Goal: Task Accomplishment & Management: Manage account settings

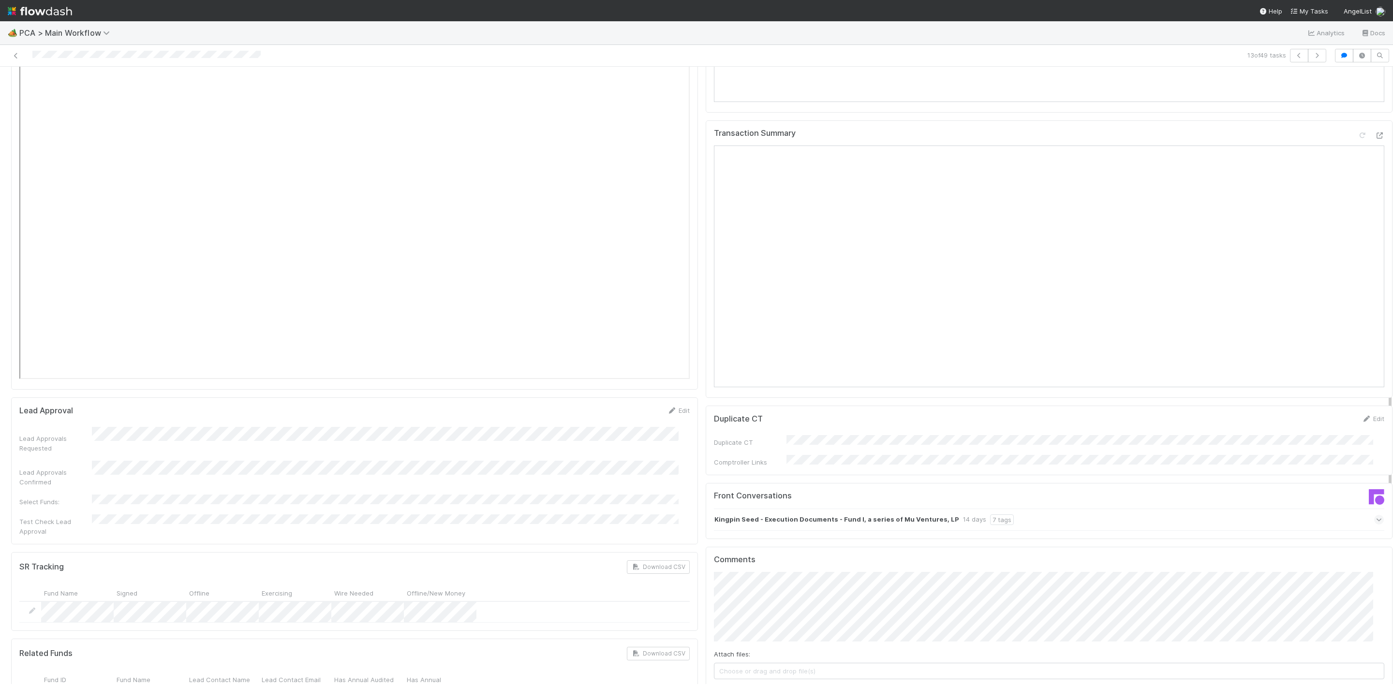
scroll to position [1523, 0]
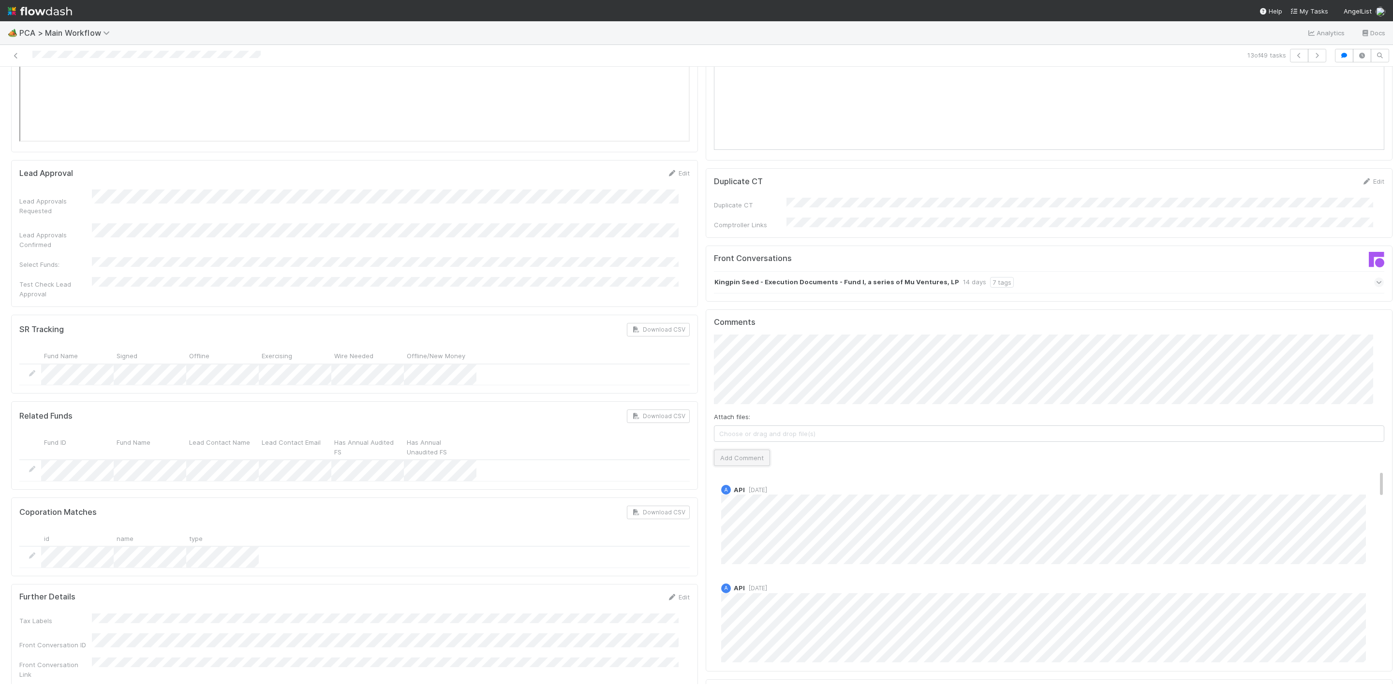
click at [742, 450] on button "Add Comment" at bounding box center [742, 458] width 56 height 16
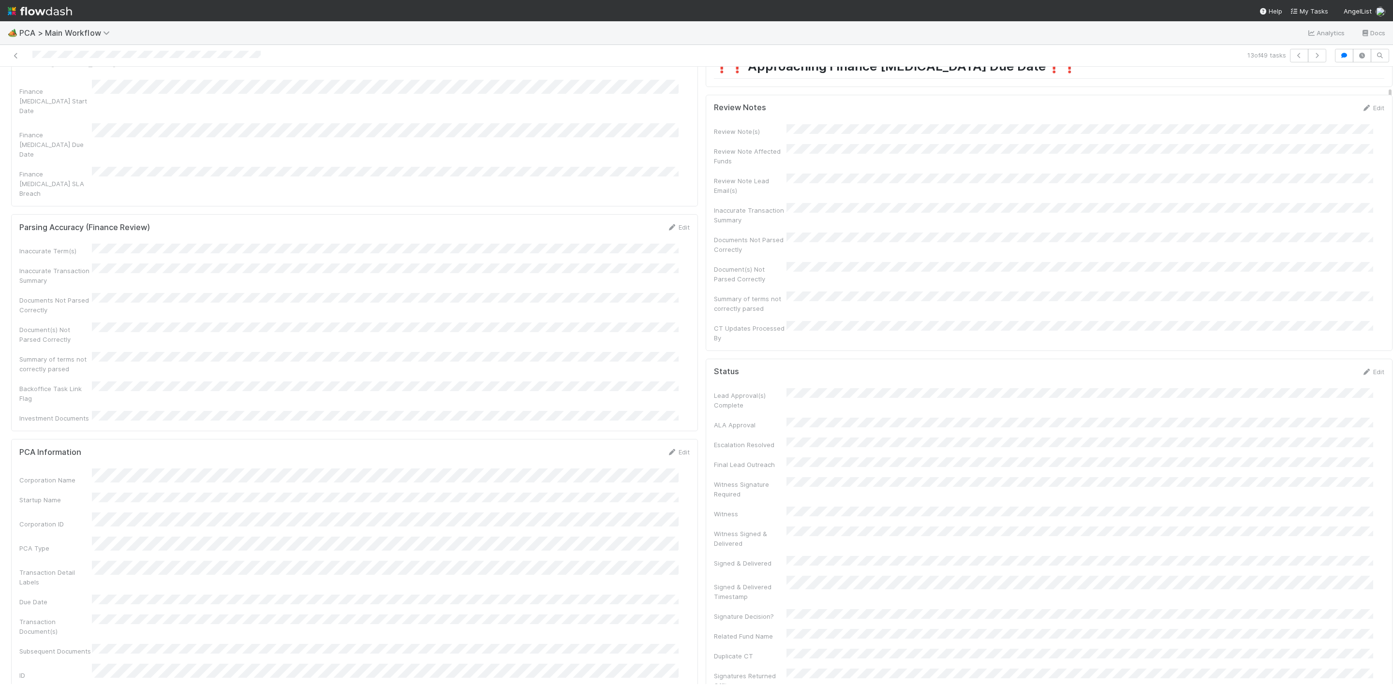
scroll to position [0, 0]
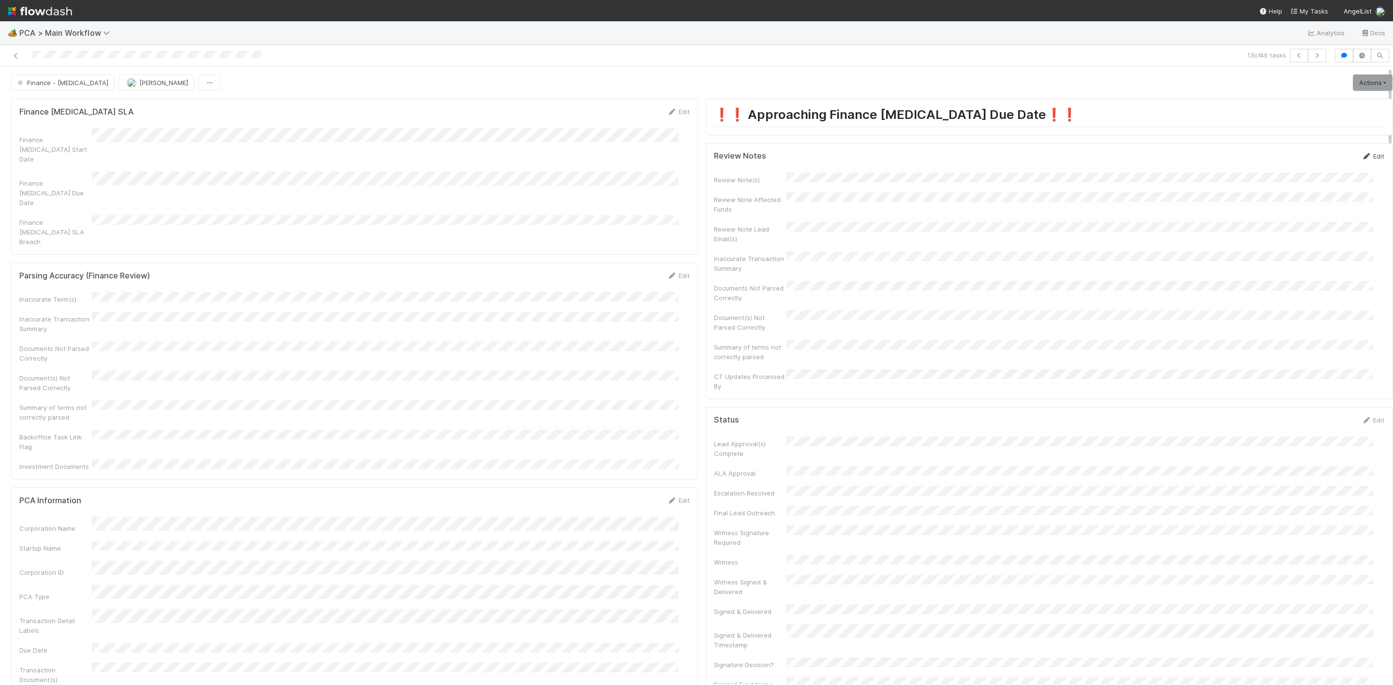
click at [1361, 157] on link "Edit" at bounding box center [1372, 156] width 23 height 8
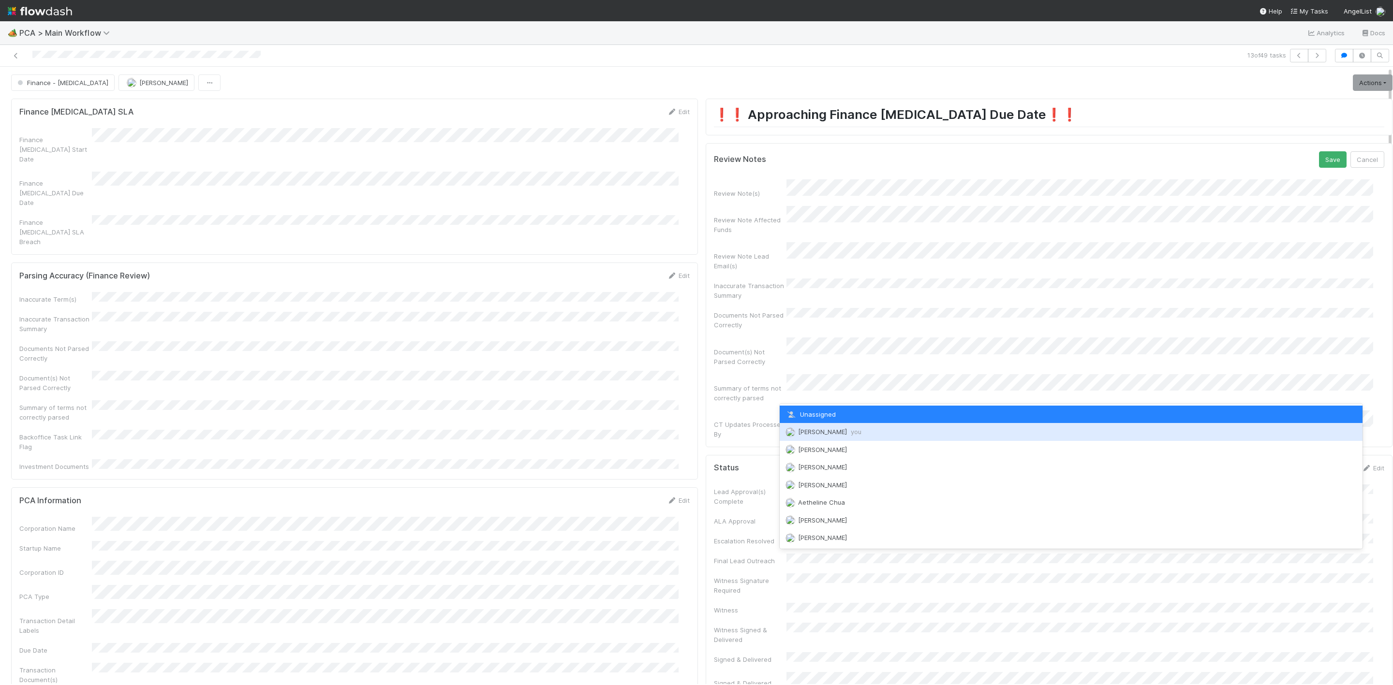
click at [820, 428] on span "[PERSON_NAME] you" at bounding box center [829, 432] width 63 height 8
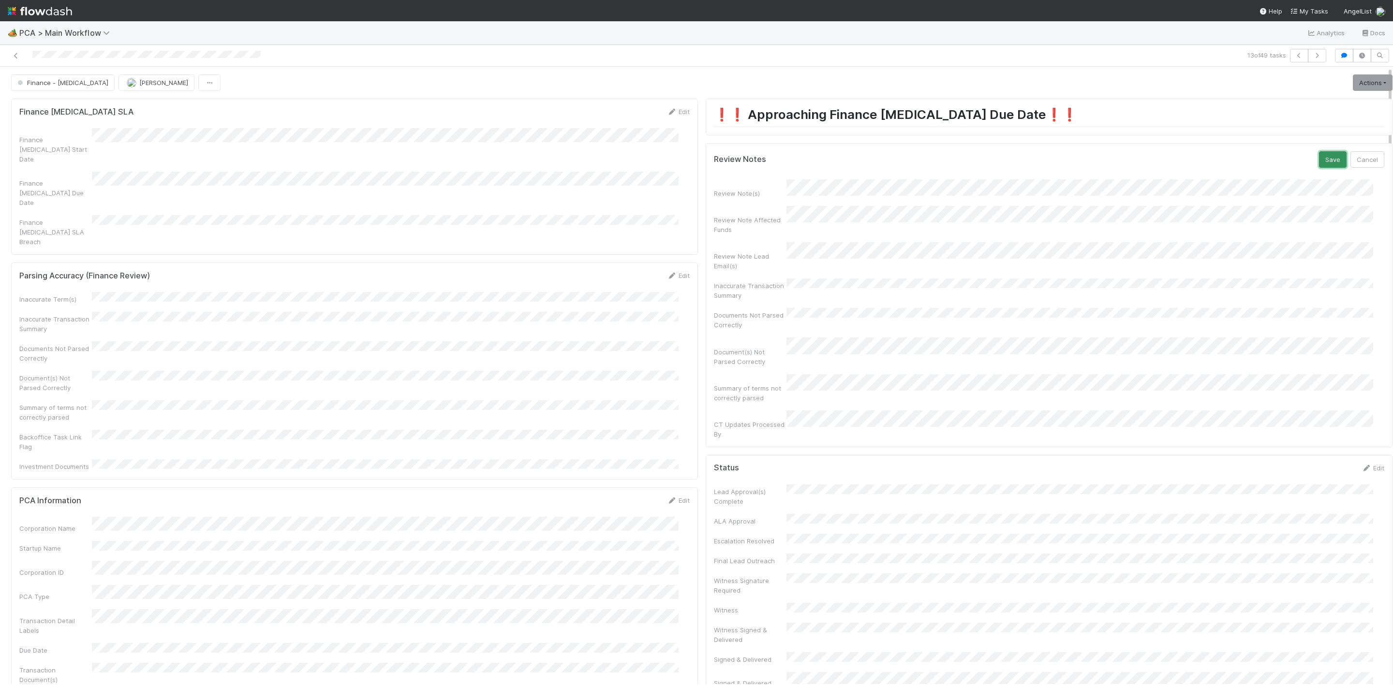
click at [1319, 168] on button "Save" at bounding box center [1333, 159] width 28 height 16
click at [1353, 91] on link "Actions" at bounding box center [1373, 82] width 40 height 16
click at [1305, 137] on button "Move to Finance Review" at bounding box center [1317, 131] width 157 height 14
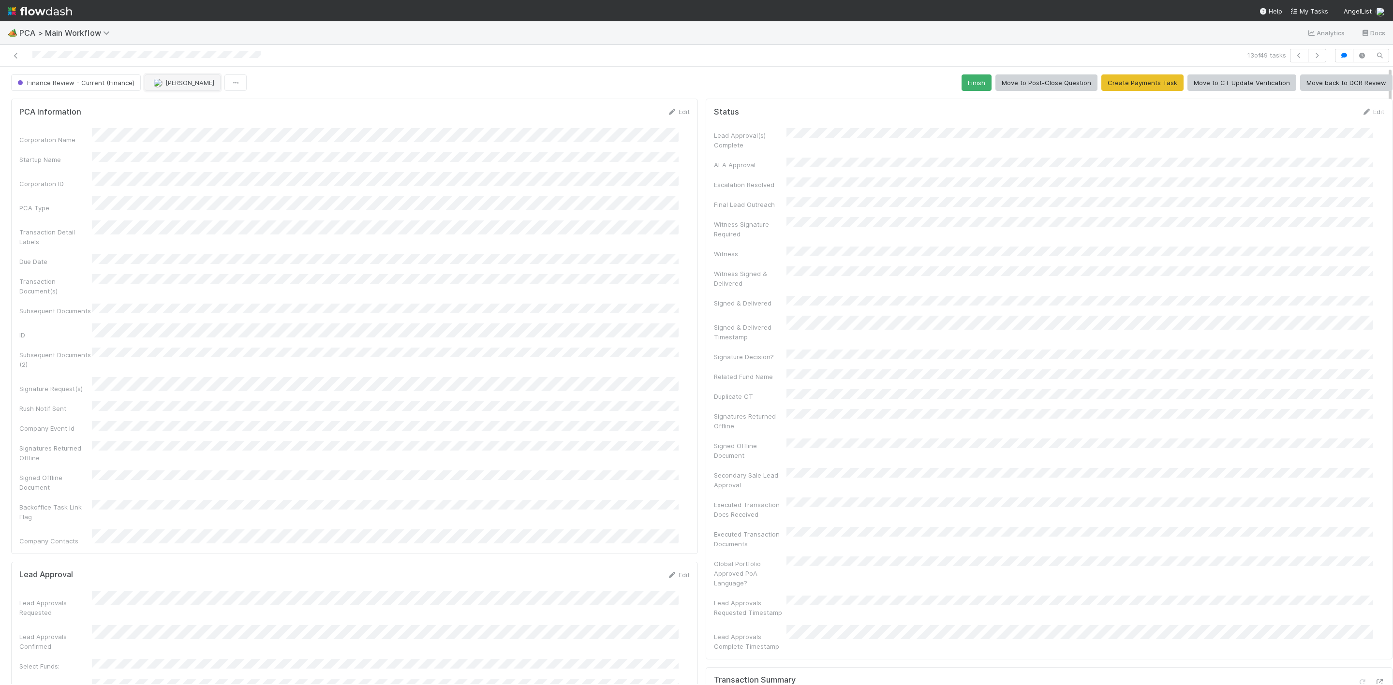
click at [176, 81] on span "[PERSON_NAME]" at bounding box center [189, 83] width 49 height 8
click at [192, 105] on span "[PERSON_NAME]" at bounding box center [182, 108] width 49 height 8
click at [15, 53] on icon at bounding box center [16, 56] width 10 height 6
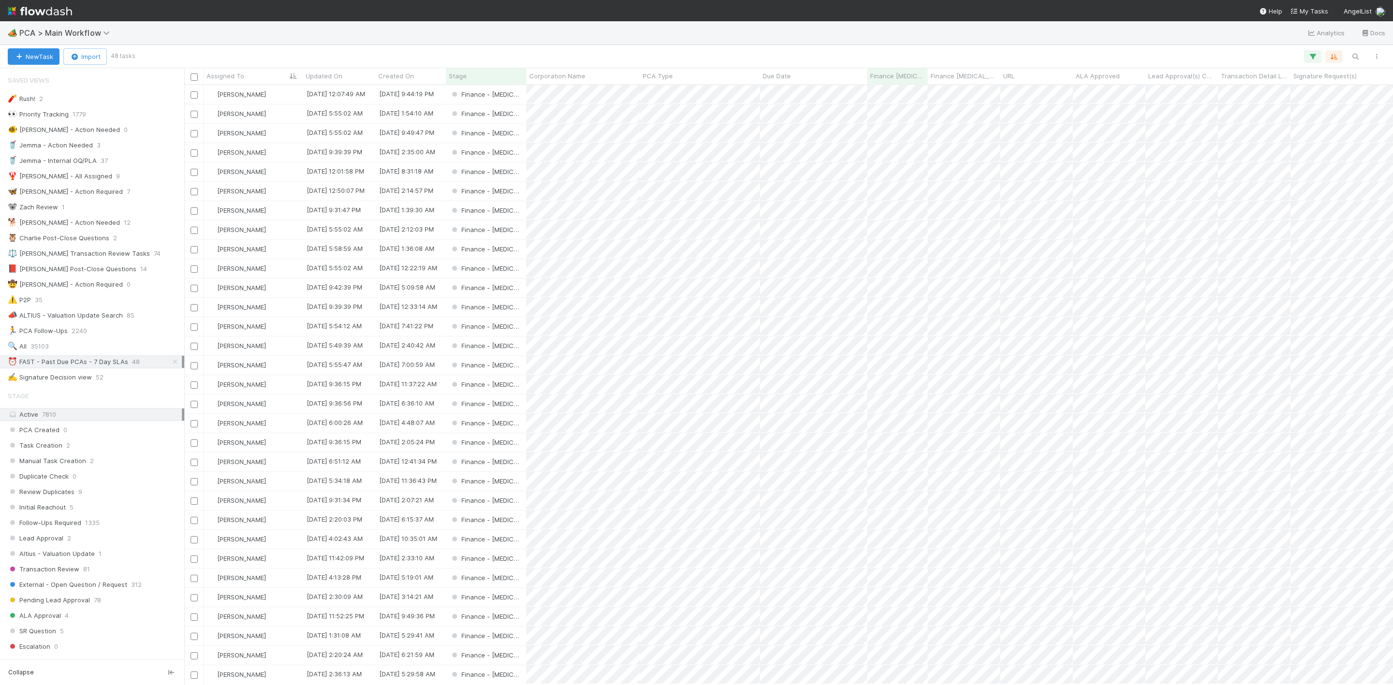
scroll to position [12, 12]
click at [285, 302] on div "[PERSON_NAME]" at bounding box center [253, 307] width 99 height 19
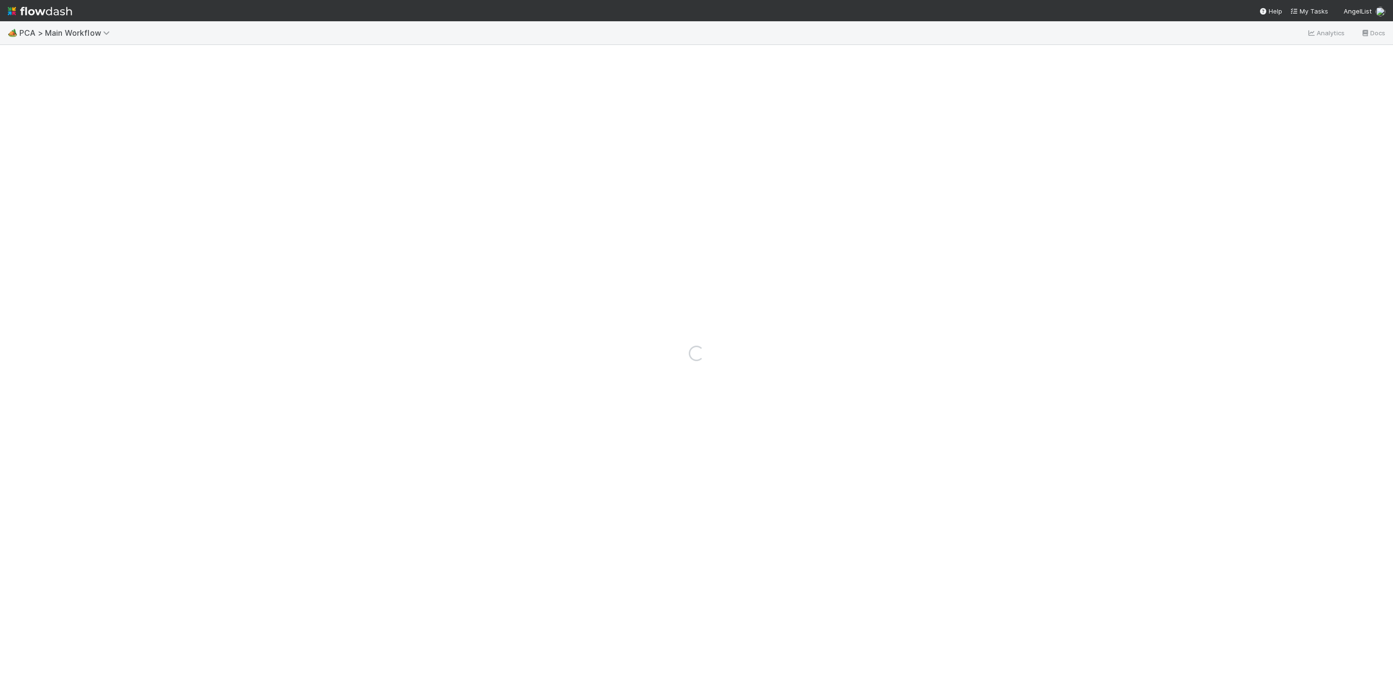
click at [356, 130] on div "Loading..." at bounding box center [696, 353] width 1393 height 664
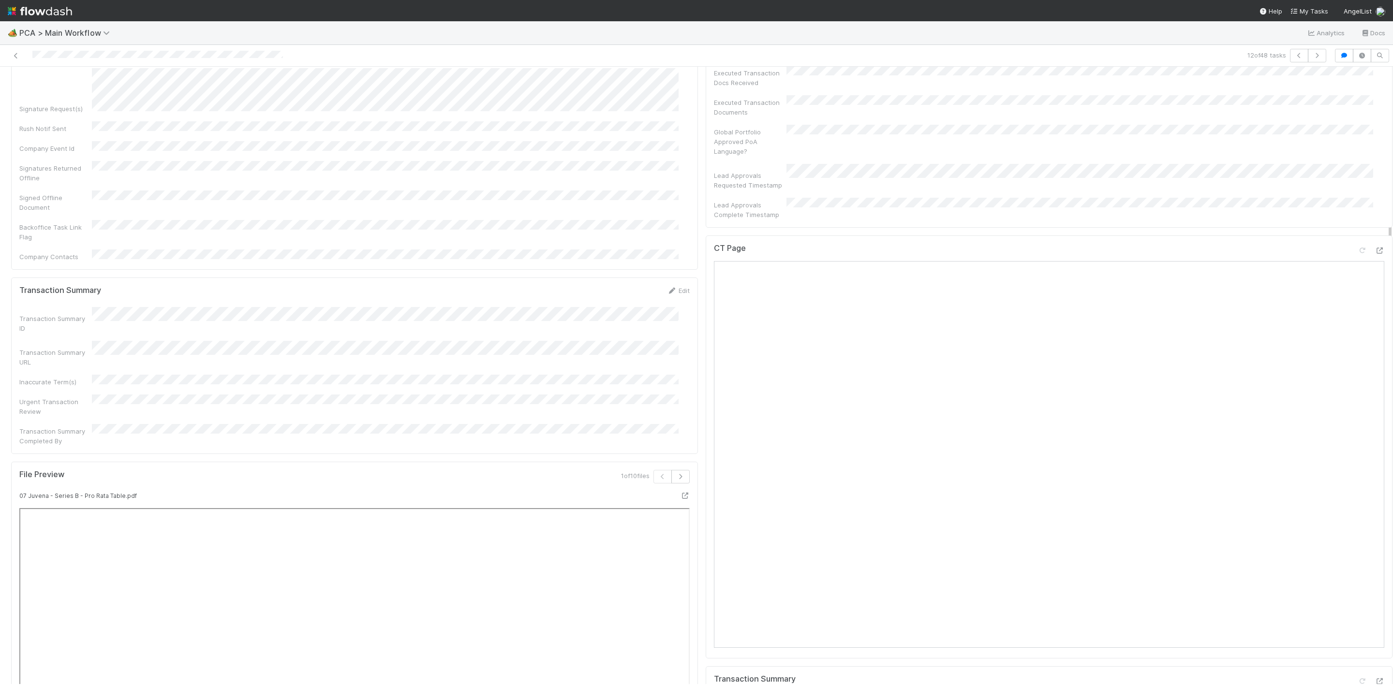
scroll to position [871, 0]
click at [1374, 542] on div at bounding box center [1379, 547] width 10 height 10
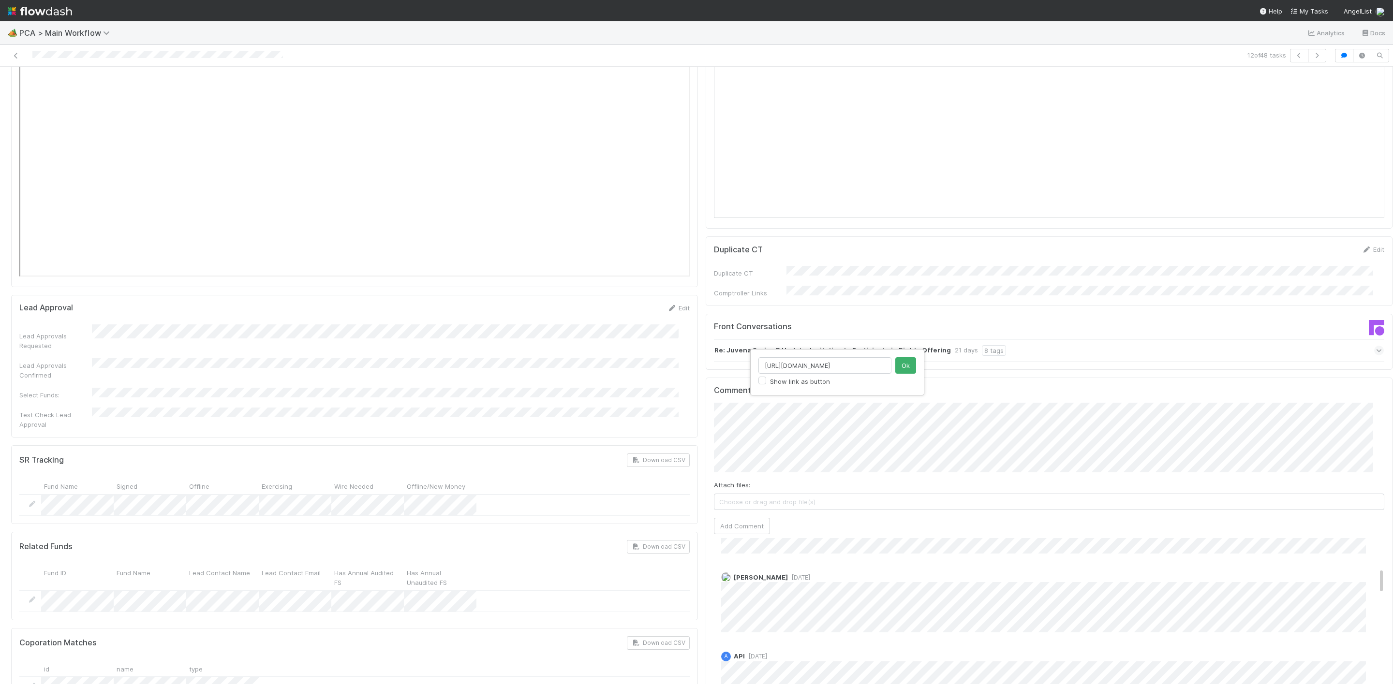
scroll to position [0, 275]
type input "[URL][DOMAIN_NAME]"
click at [905, 368] on button "Ok" at bounding box center [905, 365] width 21 height 16
click at [706, 378] on div "Comments Attach files: Choose or drag and drop file(s) Add Comment [PERSON_NAME…" at bounding box center [1049, 559] width 687 height 362
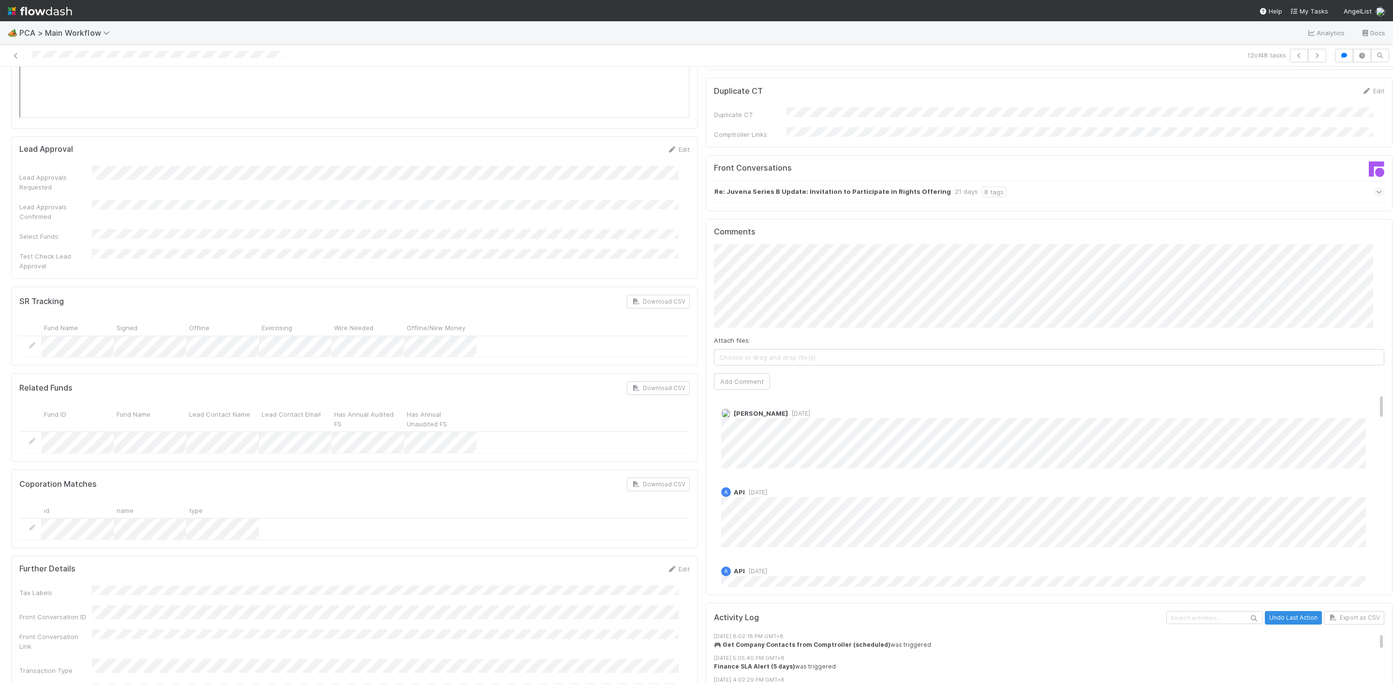
scroll to position [1596, 0]
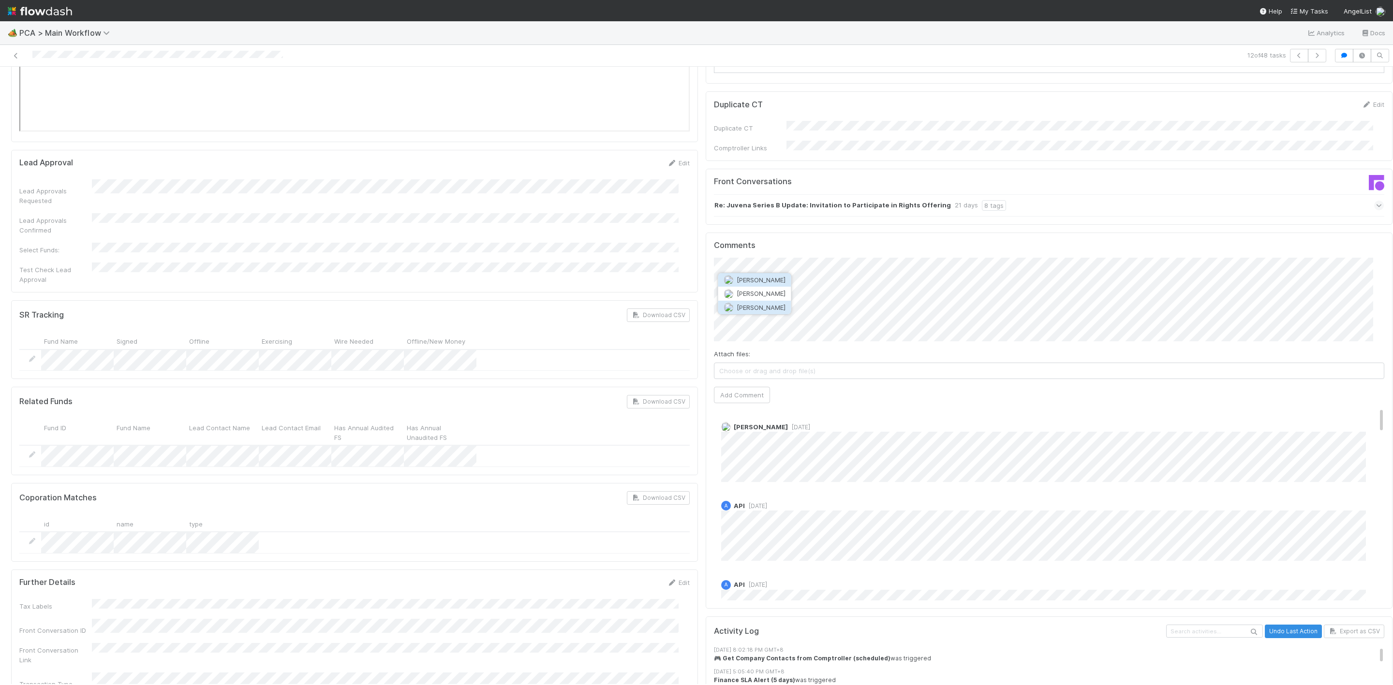
click at [756, 310] on button "[PERSON_NAME]" at bounding box center [754, 308] width 73 height 14
click at [741, 387] on button "Add Comment" at bounding box center [742, 395] width 56 height 16
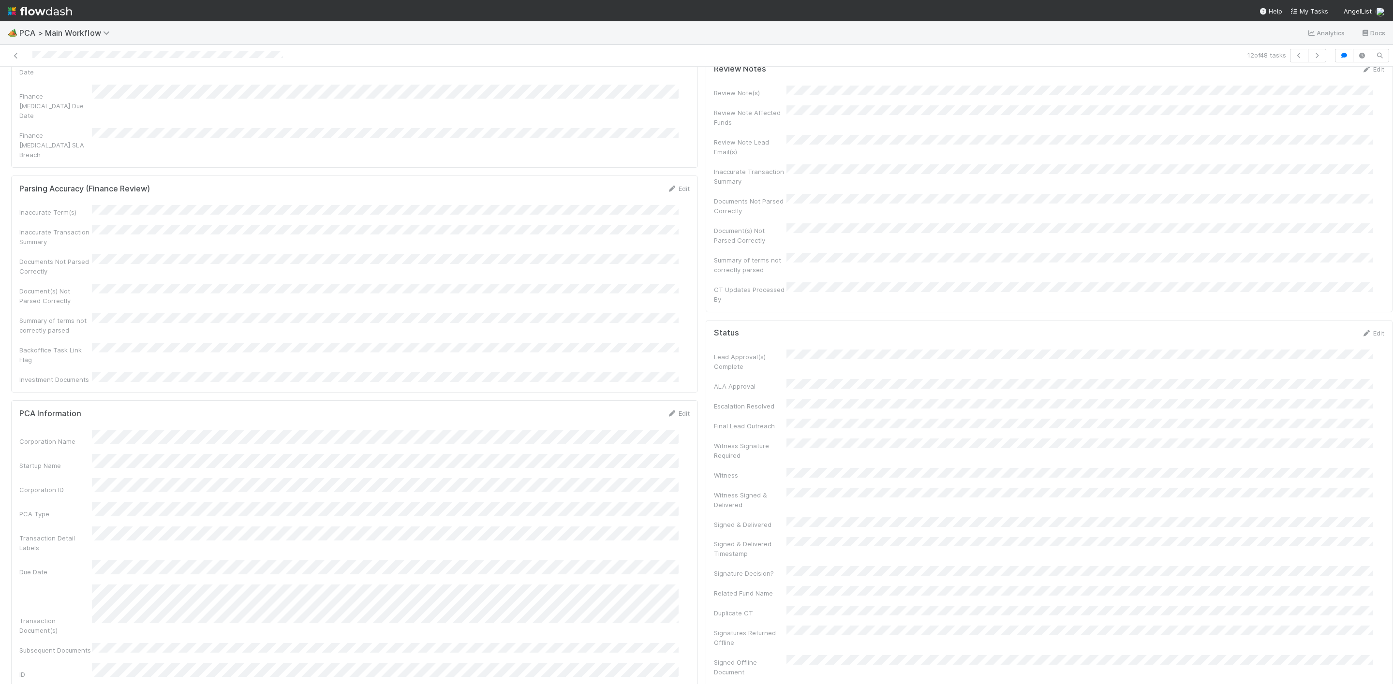
scroll to position [0, 0]
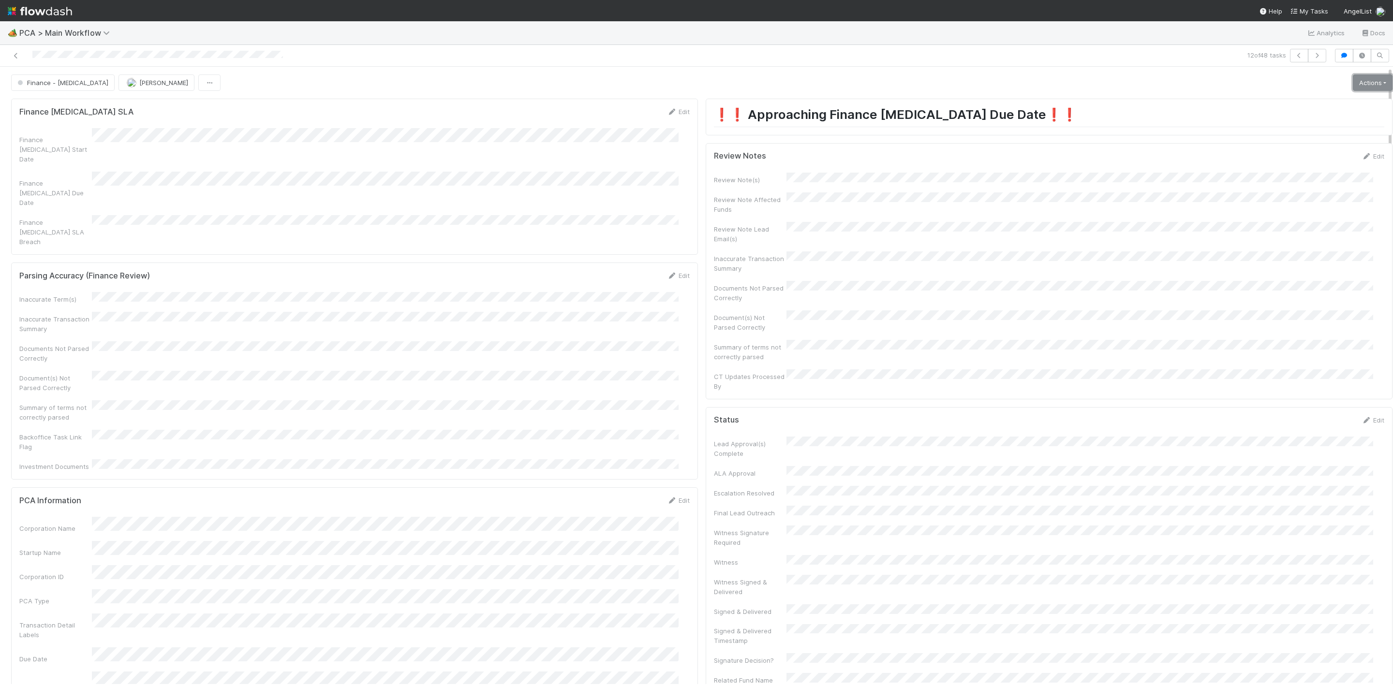
click at [1355, 86] on link "Actions" at bounding box center [1373, 82] width 40 height 16
click at [1097, 223] on div "Review Note Lead Email(s)" at bounding box center [1049, 233] width 670 height 22
click at [1361, 155] on link "Edit" at bounding box center [1372, 156] width 23 height 8
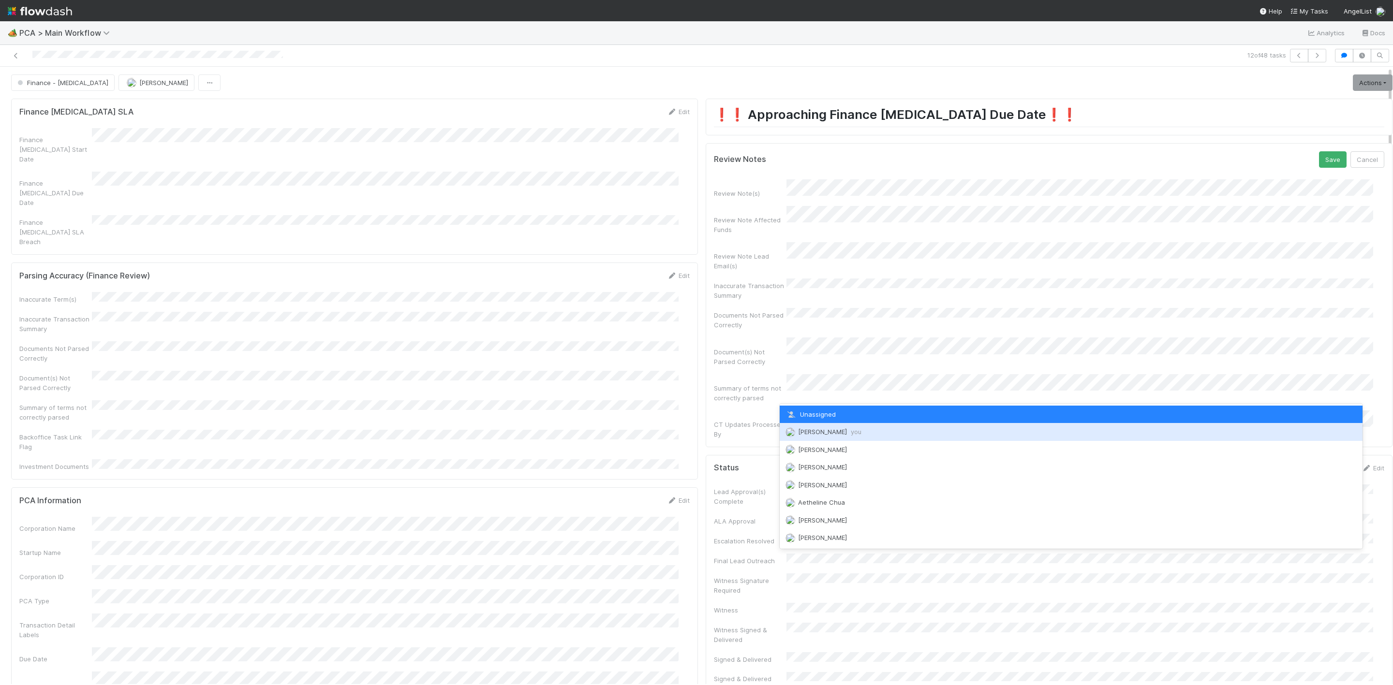
click at [809, 427] on div "[PERSON_NAME] you" at bounding box center [1071, 431] width 583 height 17
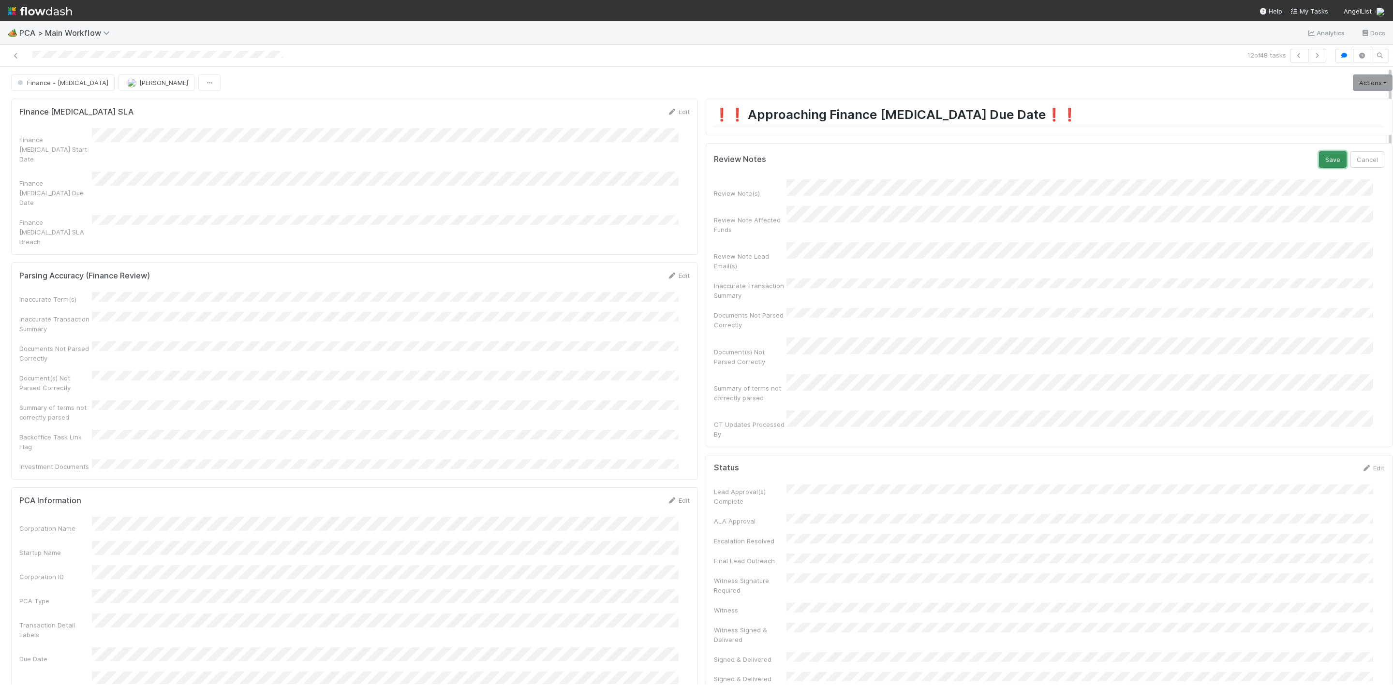
drag, startPoint x: 1313, startPoint y: 158, endPoint x: 1352, endPoint y: 118, distance: 56.4
click at [1319, 158] on button "Save" at bounding box center [1333, 159] width 28 height 16
click at [1361, 90] on link "Actions" at bounding box center [1373, 82] width 40 height 16
click at [1291, 131] on button "Move to Finance Review" at bounding box center [1317, 131] width 157 height 14
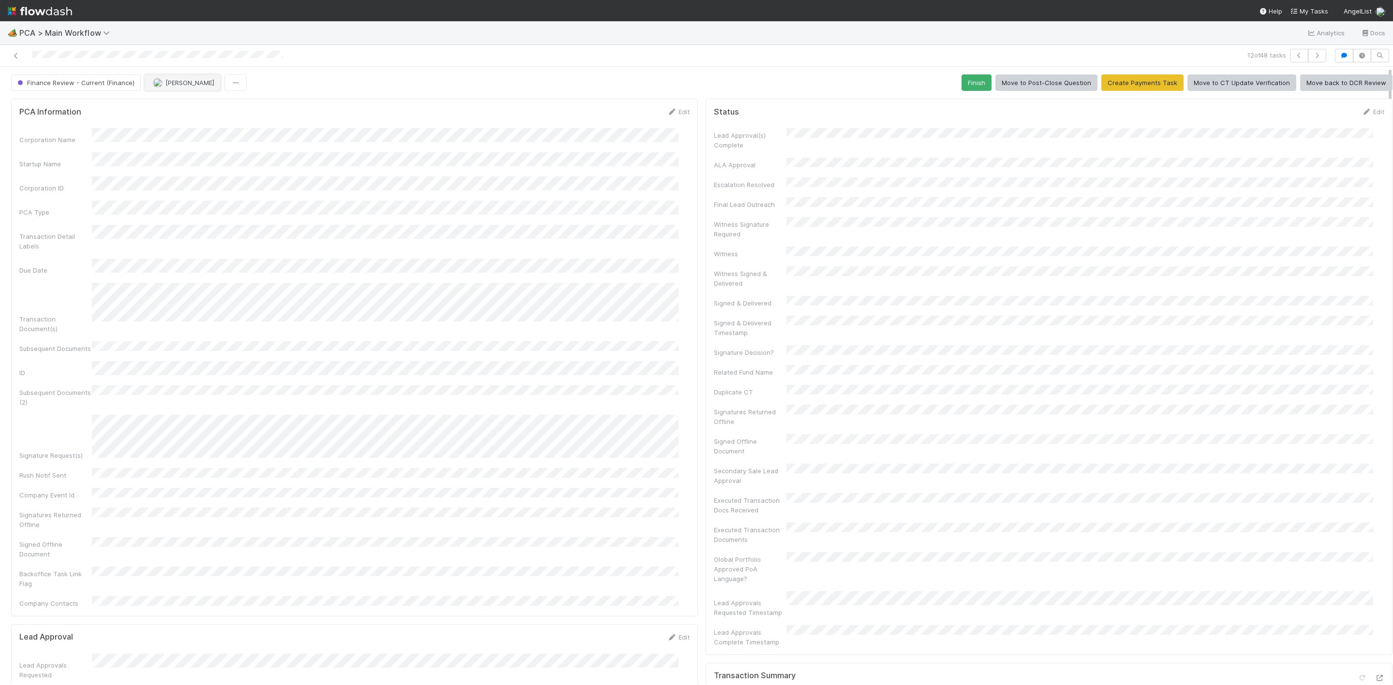
click at [184, 78] on button "[PERSON_NAME]" at bounding box center [183, 82] width 76 height 16
click at [190, 102] on div "[PERSON_NAME]" at bounding box center [207, 108] width 136 height 17
click at [19, 54] on icon at bounding box center [16, 56] width 10 height 6
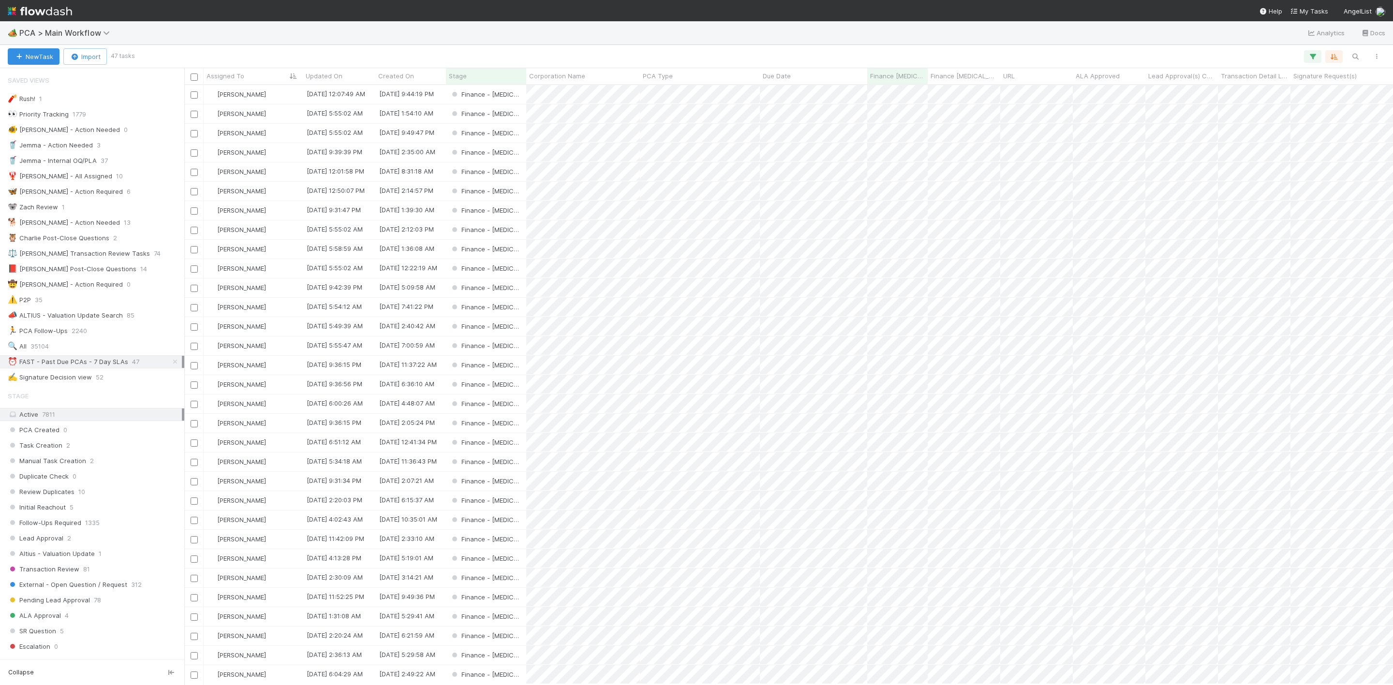
scroll to position [588, 1197]
click at [279, 285] on div "[PERSON_NAME]" at bounding box center [253, 288] width 99 height 19
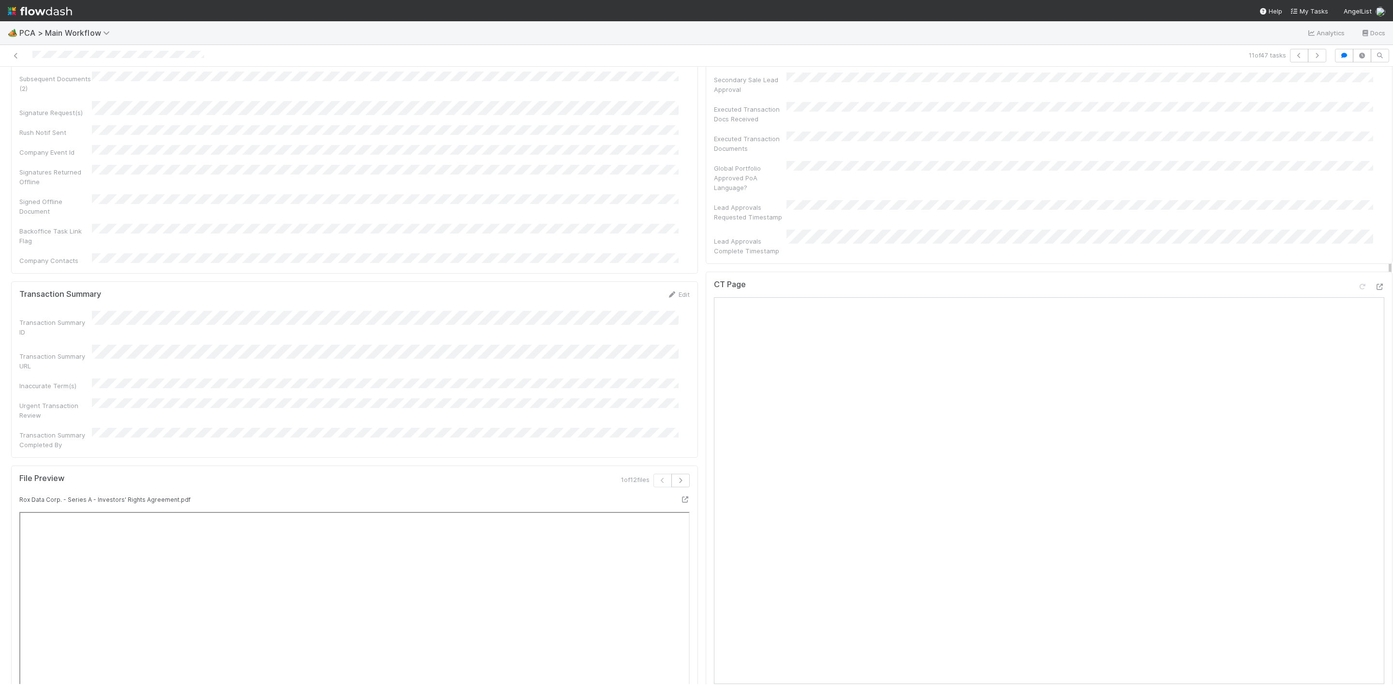
scroll to position [798, 0]
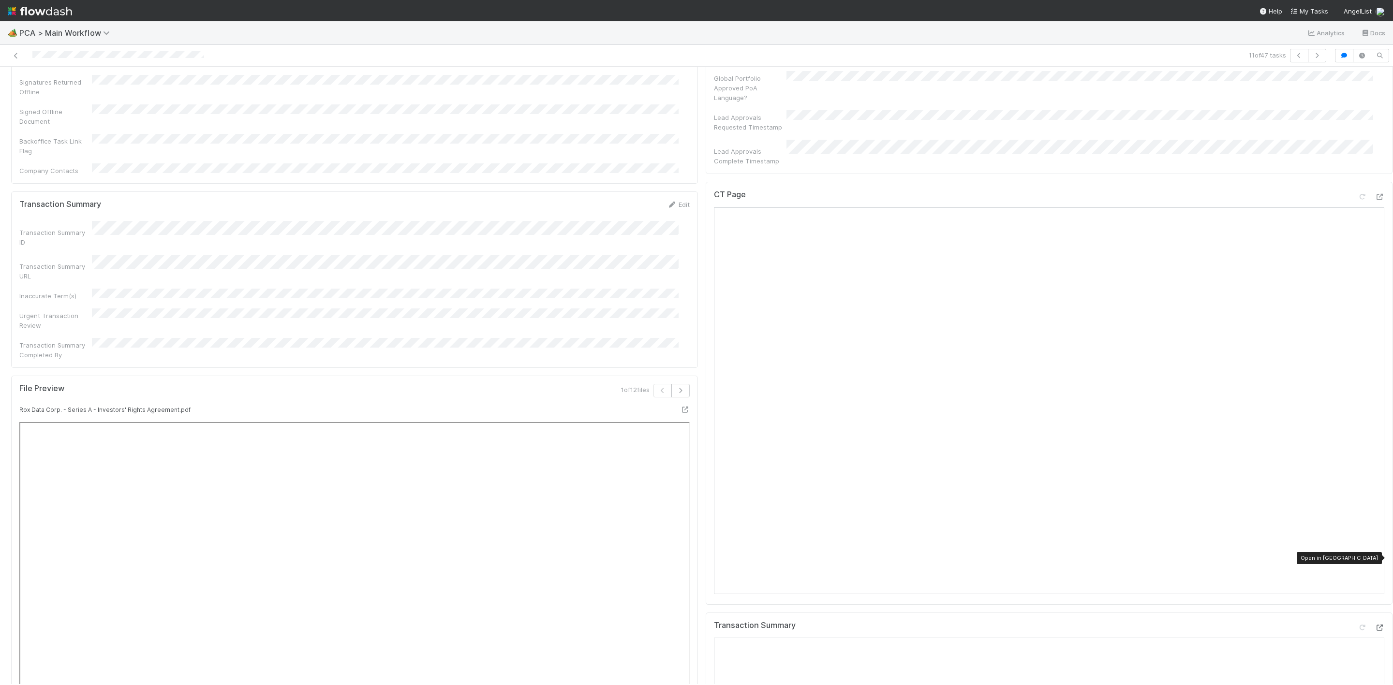
click at [1374, 625] on icon at bounding box center [1379, 628] width 10 height 6
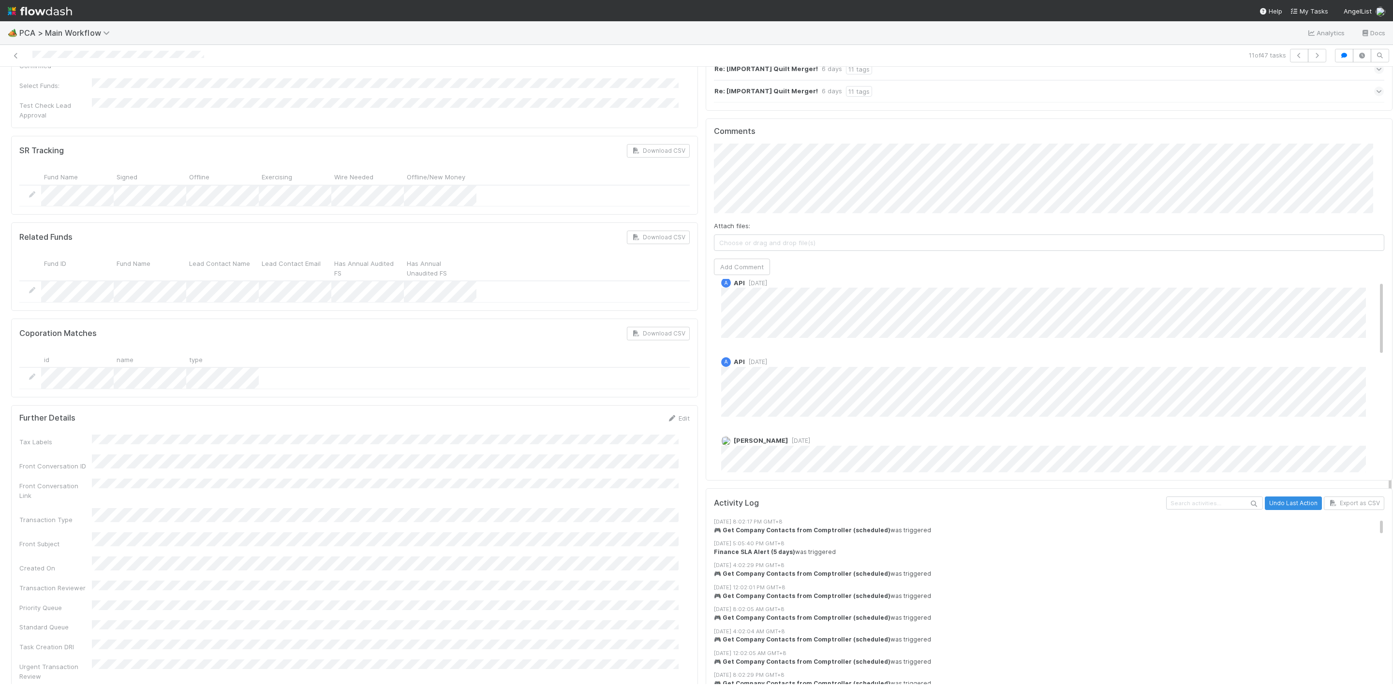
scroll to position [0, 0]
click at [15, 55] on icon at bounding box center [16, 56] width 10 height 6
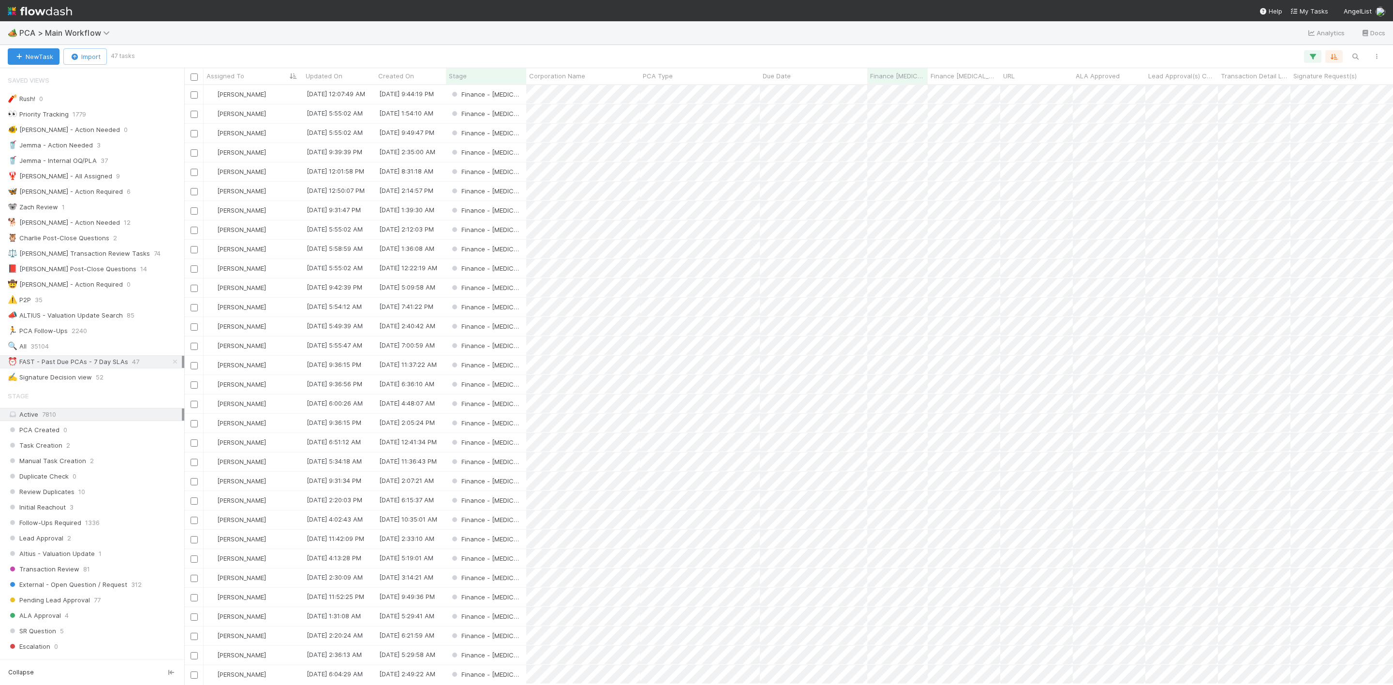
click at [13, 8] on img at bounding box center [40, 11] width 64 height 16
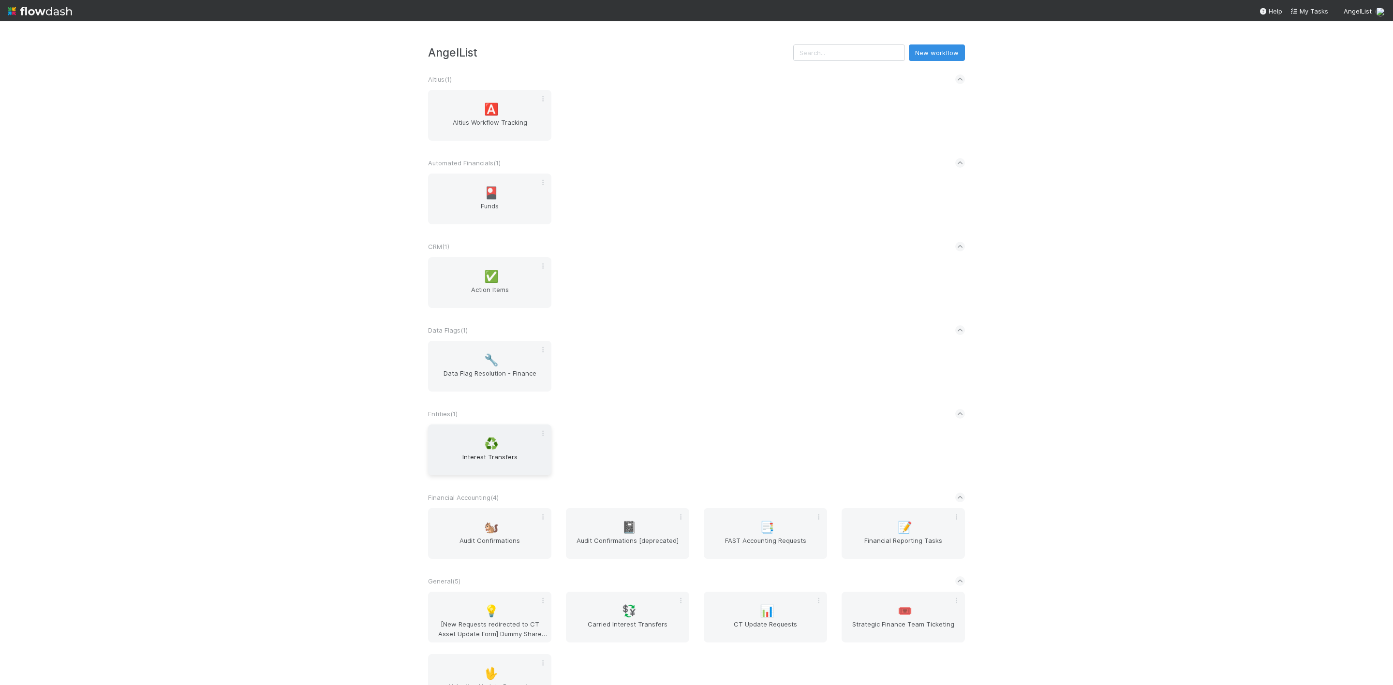
click at [475, 465] on span "Interest Transfers" at bounding box center [490, 461] width 116 height 19
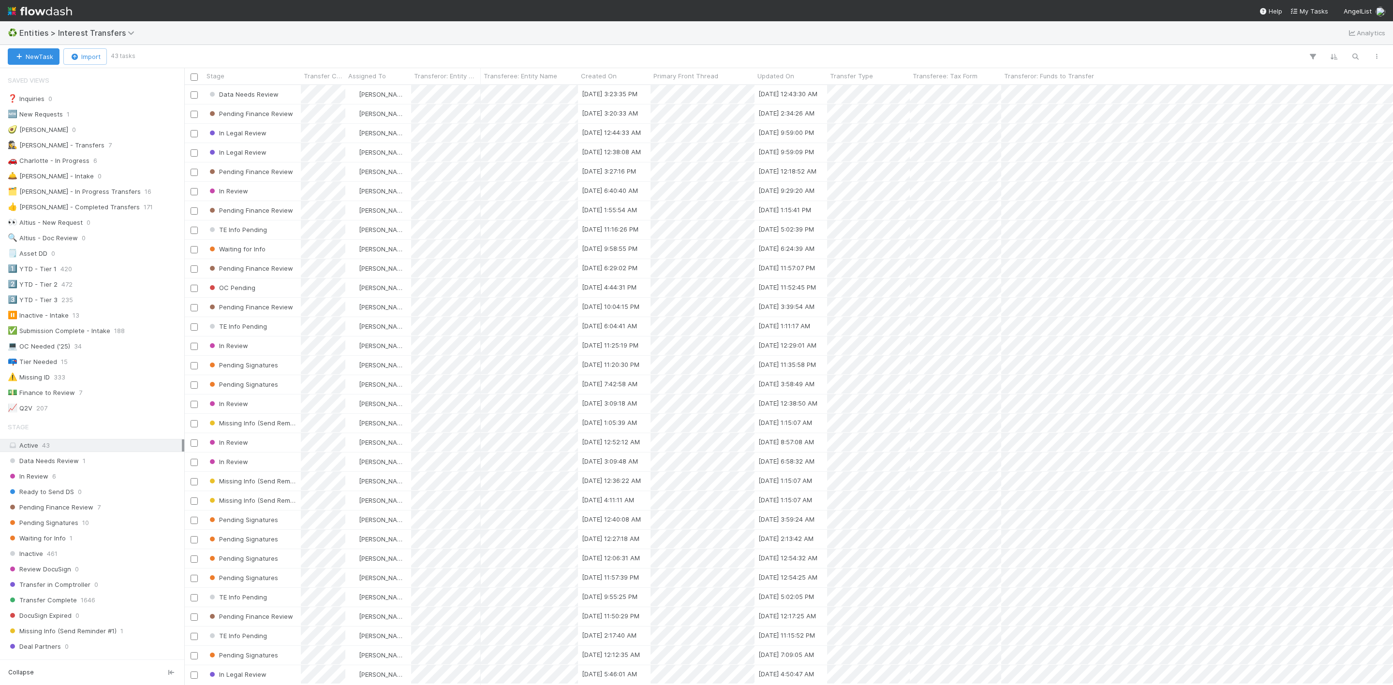
scroll to position [588, 1197]
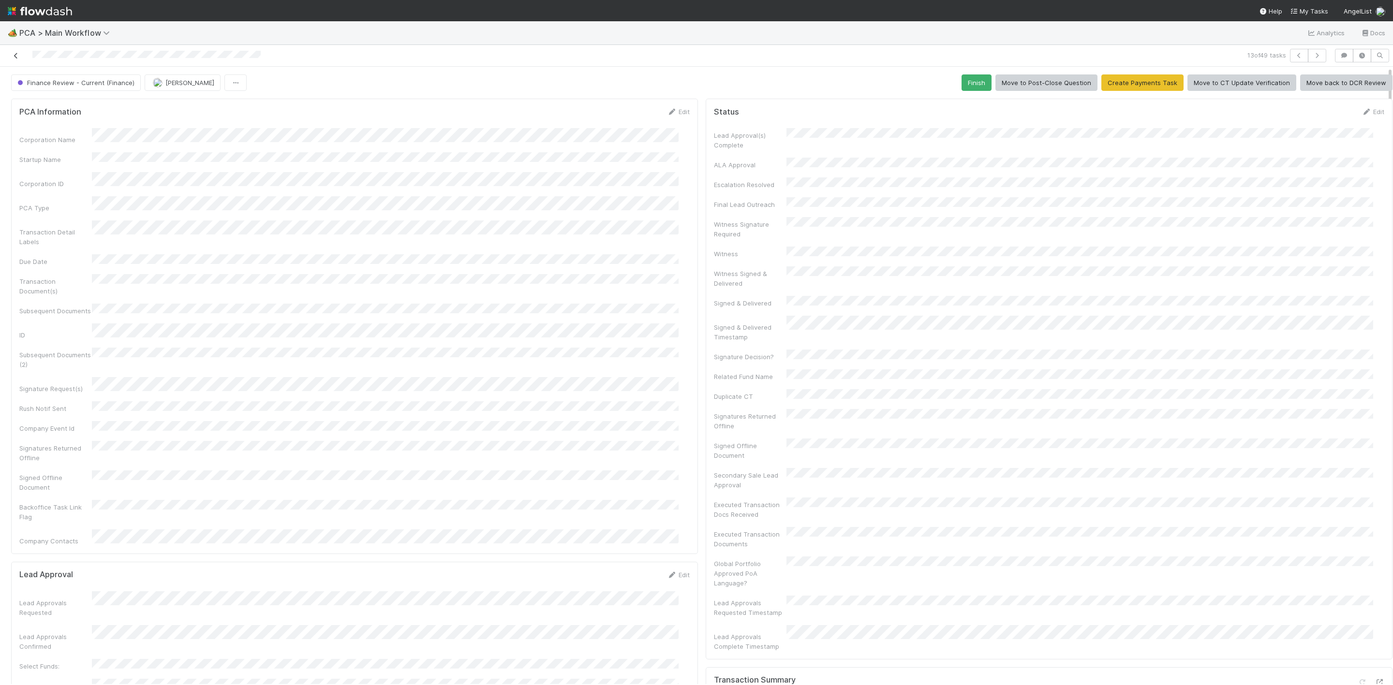
click at [12, 55] on icon at bounding box center [16, 56] width 10 height 6
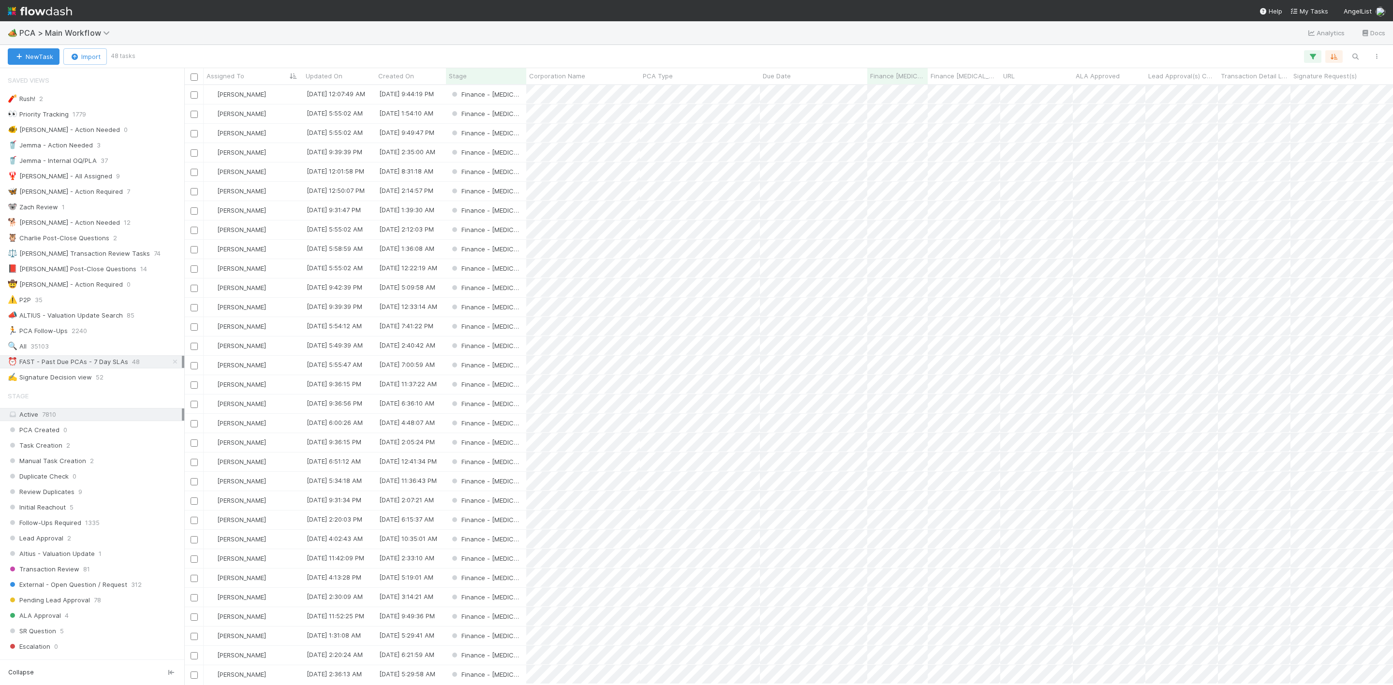
scroll to position [588, 1197]
